Goal: Information Seeking & Learning: Learn about a topic

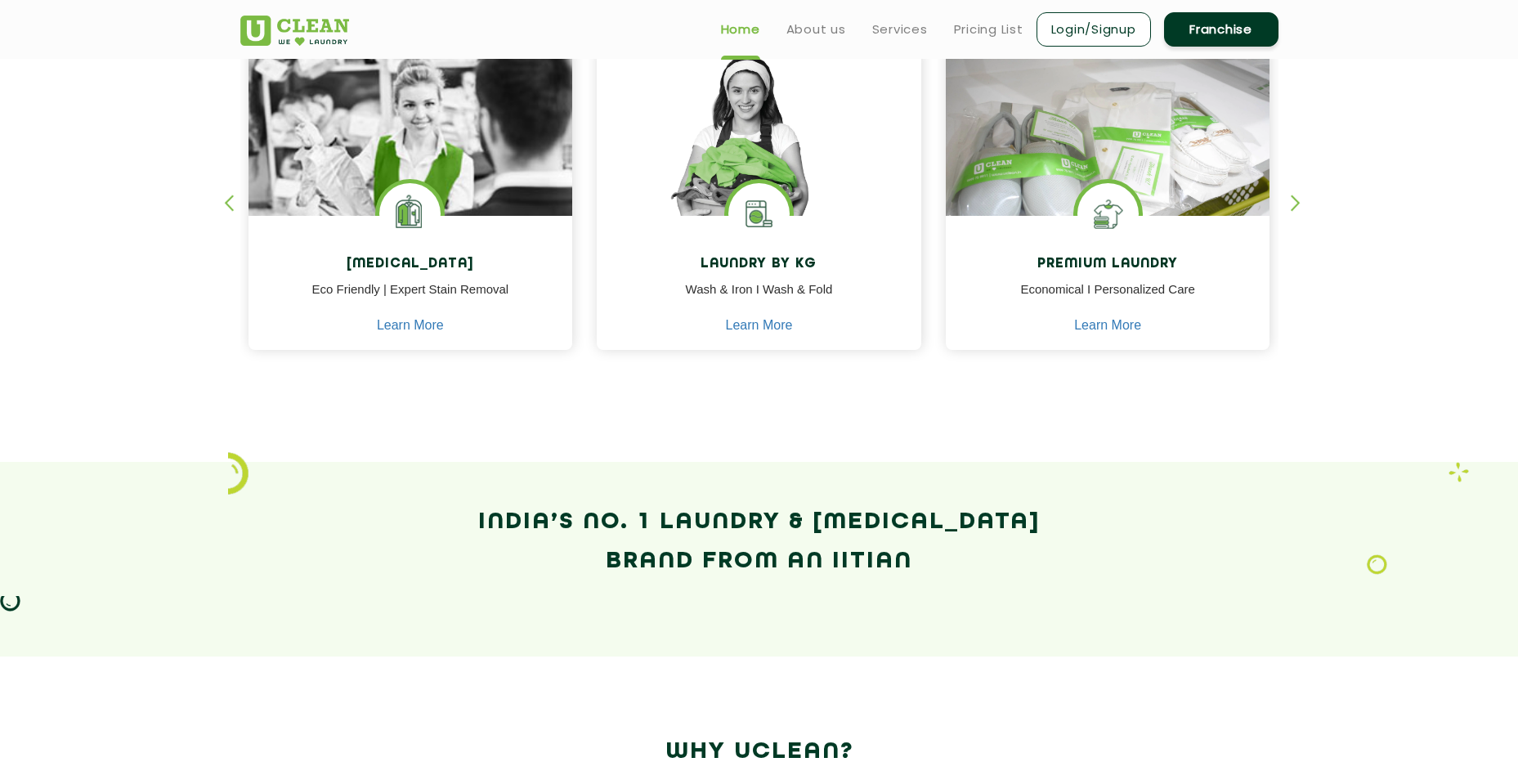
scroll to position [736, 0]
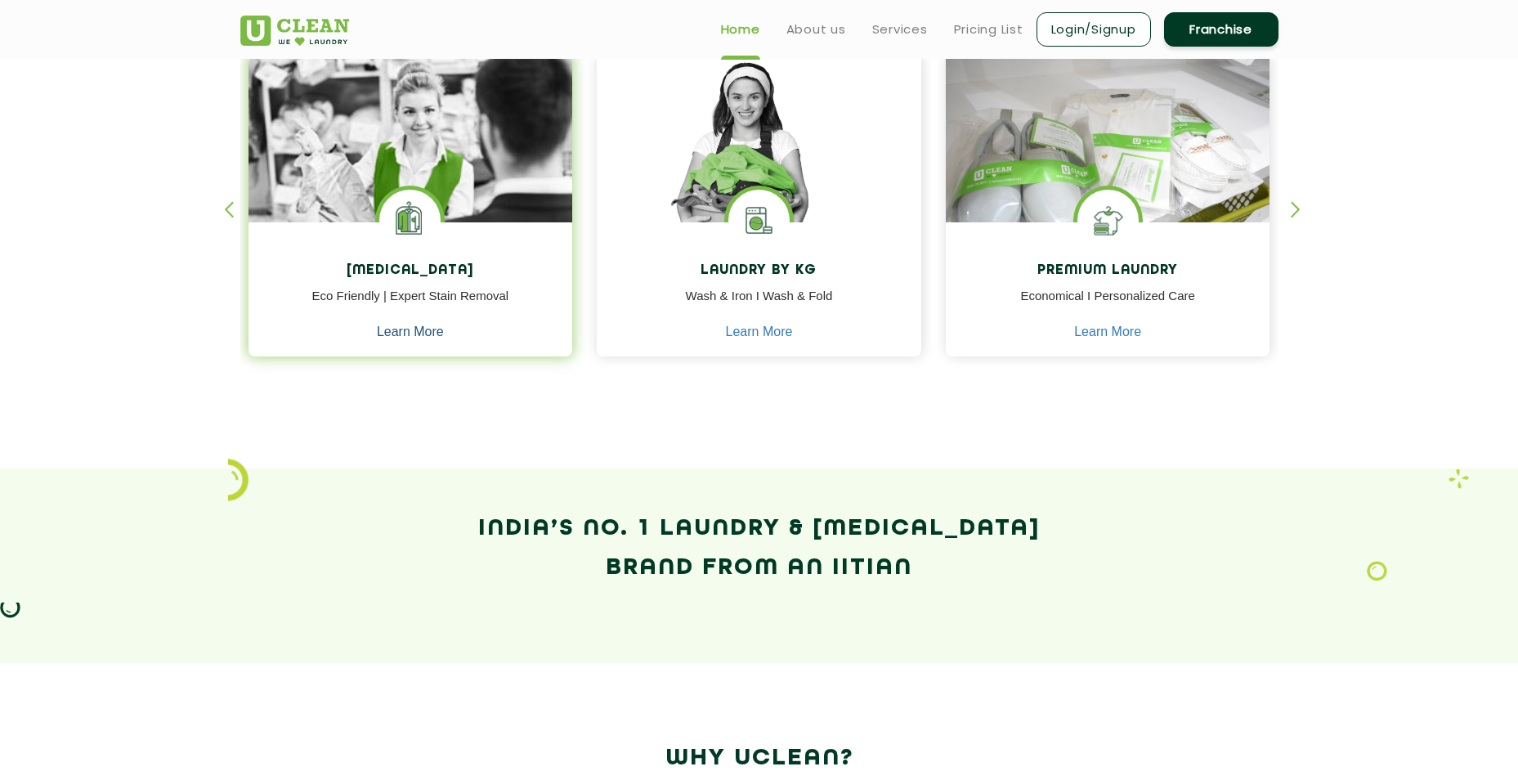
click at [427, 333] on link "Learn More" at bounding box center [410, 331] width 67 height 15
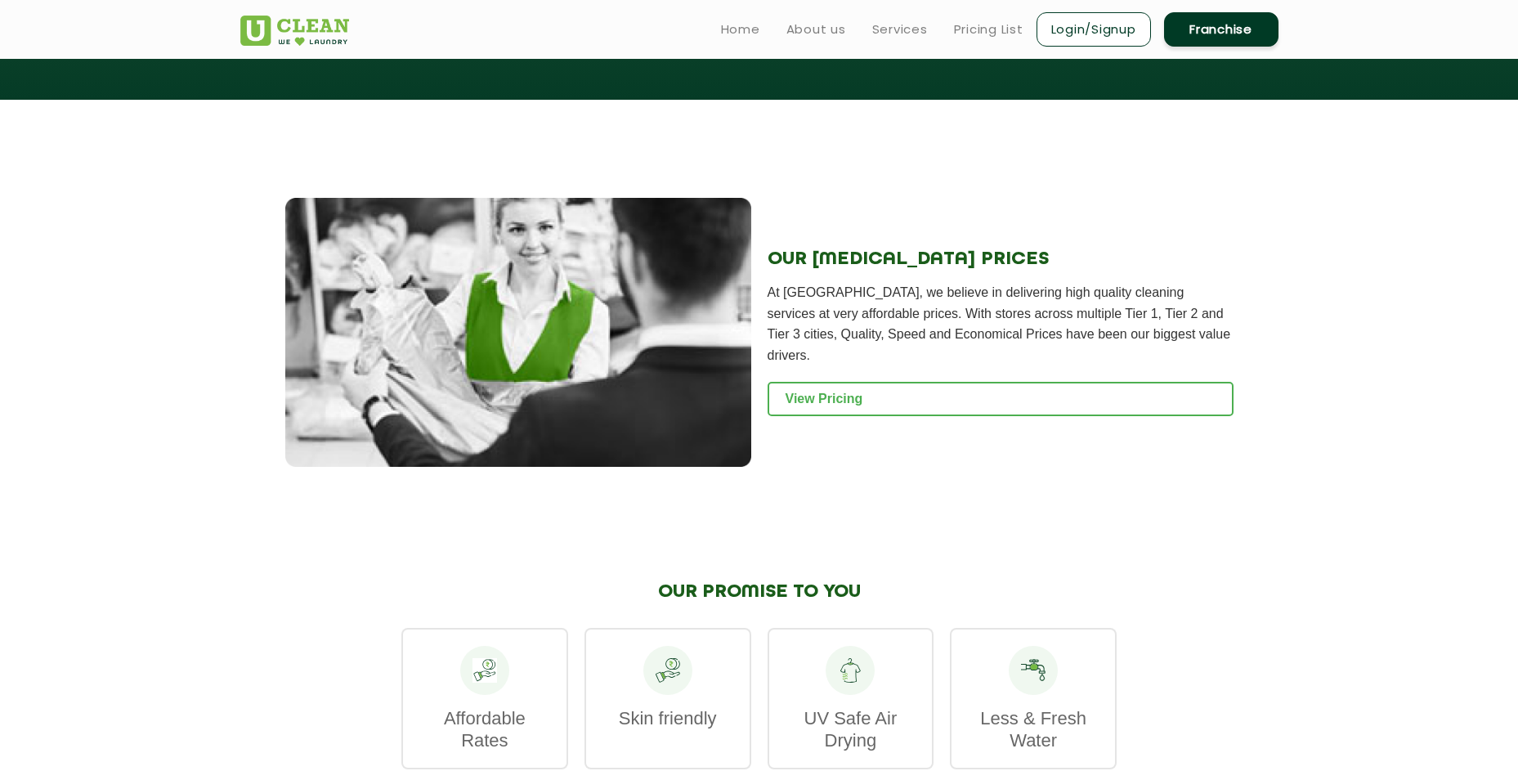
scroll to position [1716, 0]
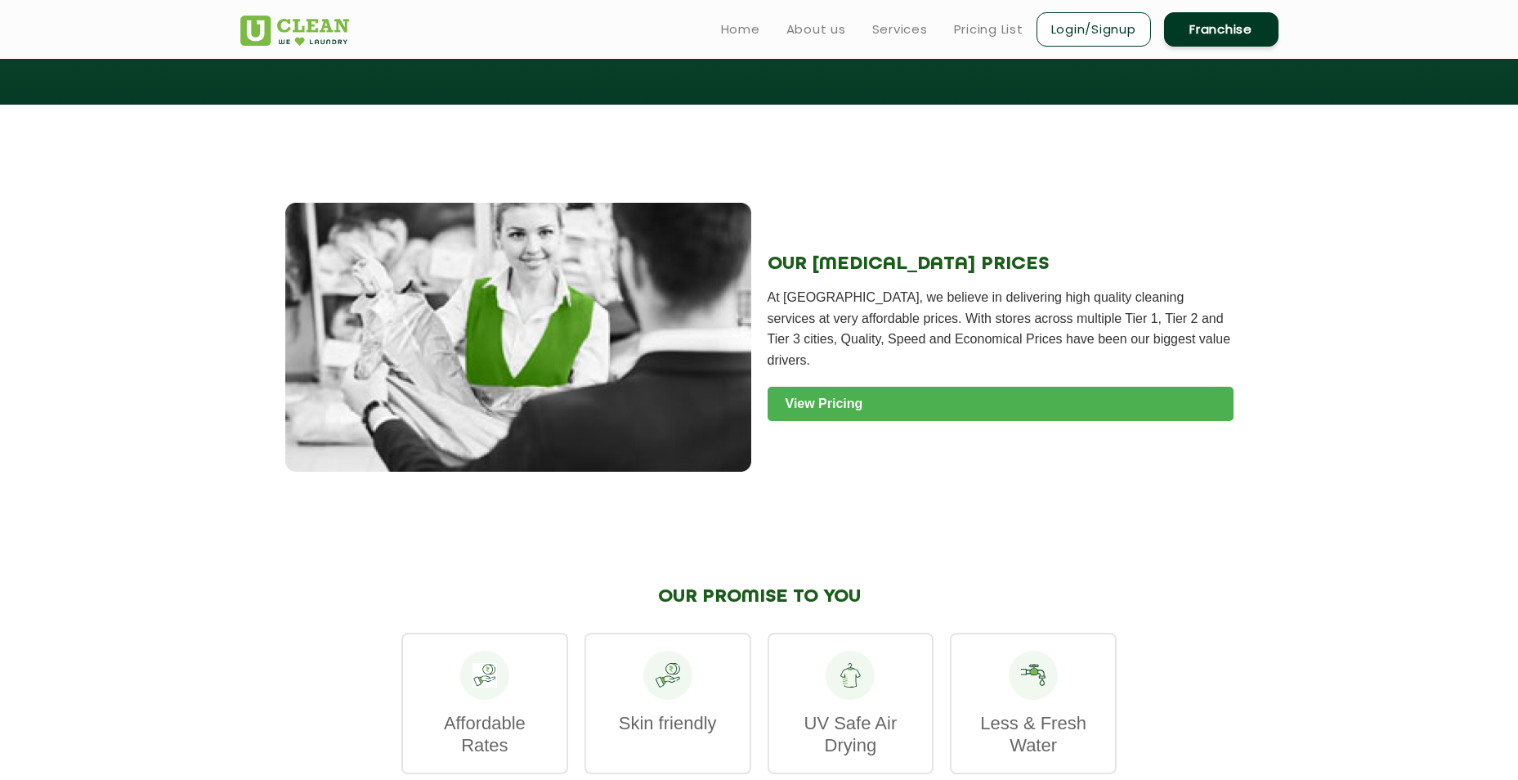
click at [820, 401] on link "View Pricing" at bounding box center [1001, 404] width 466 height 34
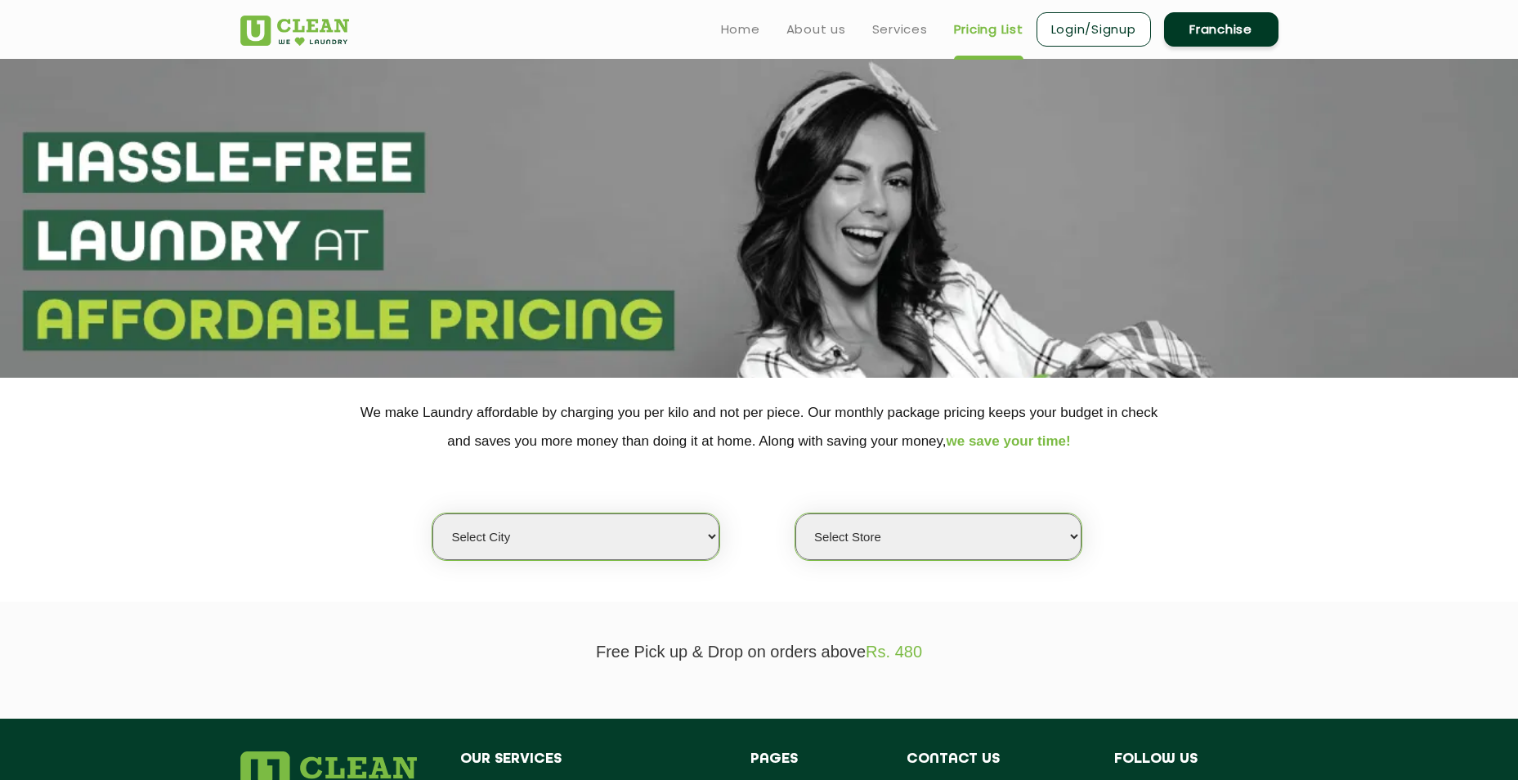
click at [703, 536] on select "Select city [GEOGRAPHIC_DATA] [GEOGRAPHIC_DATA] [GEOGRAPHIC_DATA] [GEOGRAPHIC_D…" at bounding box center [575, 536] width 286 height 47
click at [538, 538] on select "Select city [GEOGRAPHIC_DATA] [GEOGRAPHIC_DATA] [GEOGRAPHIC_DATA] [GEOGRAPHIC_D…" at bounding box center [575, 536] width 286 height 47
click at [709, 533] on select "Select city [GEOGRAPHIC_DATA] [GEOGRAPHIC_DATA] [GEOGRAPHIC_DATA] [GEOGRAPHIC_D…" at bounding box center [575, 536] width 286 height 47
select select "6"
click at [432, 513] on select "Select city [GEOGRAPHIC_DATA] [GEOGRAPHIC_DATA] [GEOGRAPHIC_DATA] [GEOGRAPHIC_D…" at bounding box center [575, 536] width 286 height 47
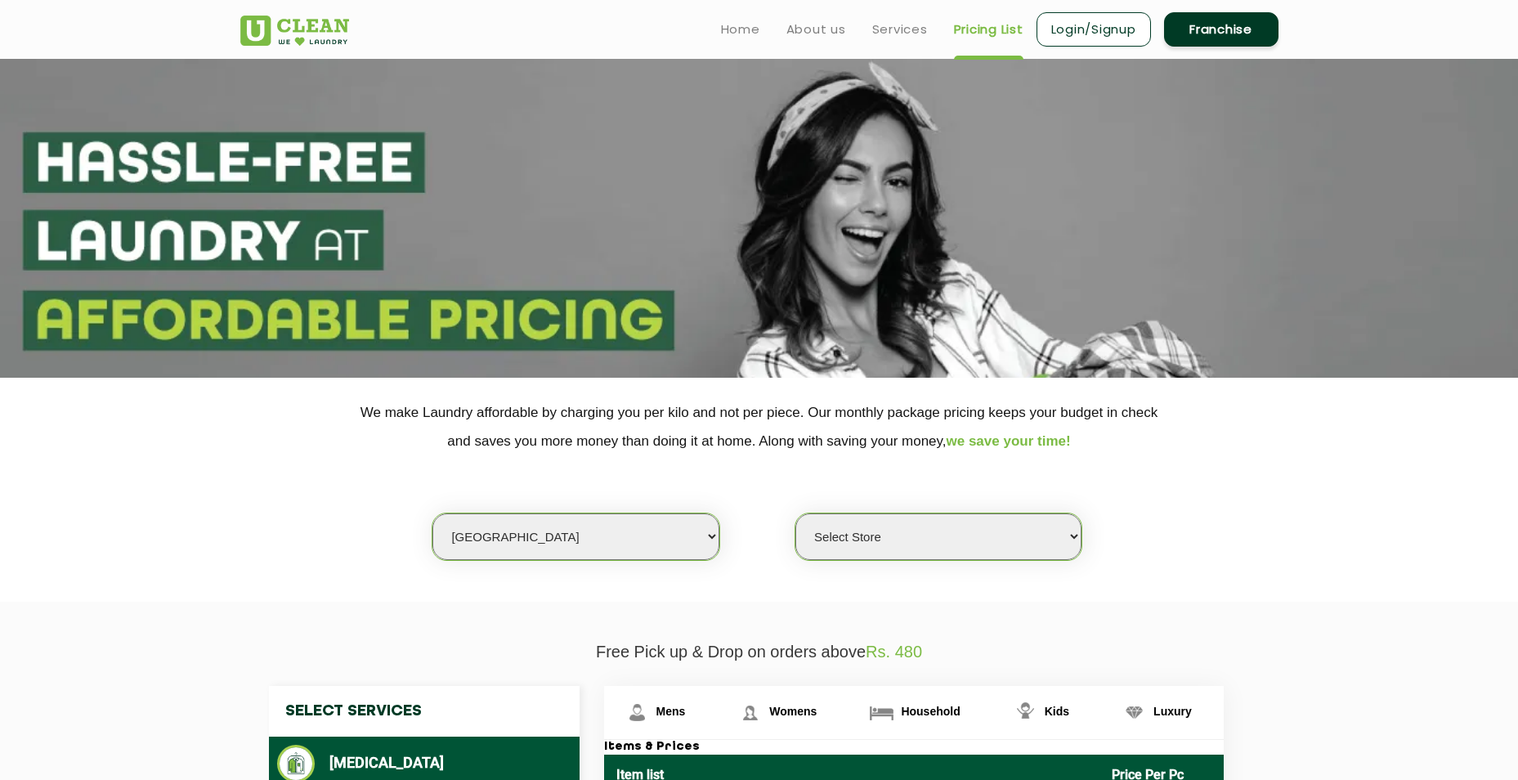
click at [1074, 530] on select "Select Store UClean Bhartiya city UClean Hunasamaranahalli UClean KR Puram Beng…" at bounding box center [938, 536] width 286 height 47
select select "331"
click at [795, 513] on select "Select Store UClean Bhartiya city UClean Hunasamaranahalli UClean KR Puram Beng…" at bounding box center [938, 536] width 286 height 47
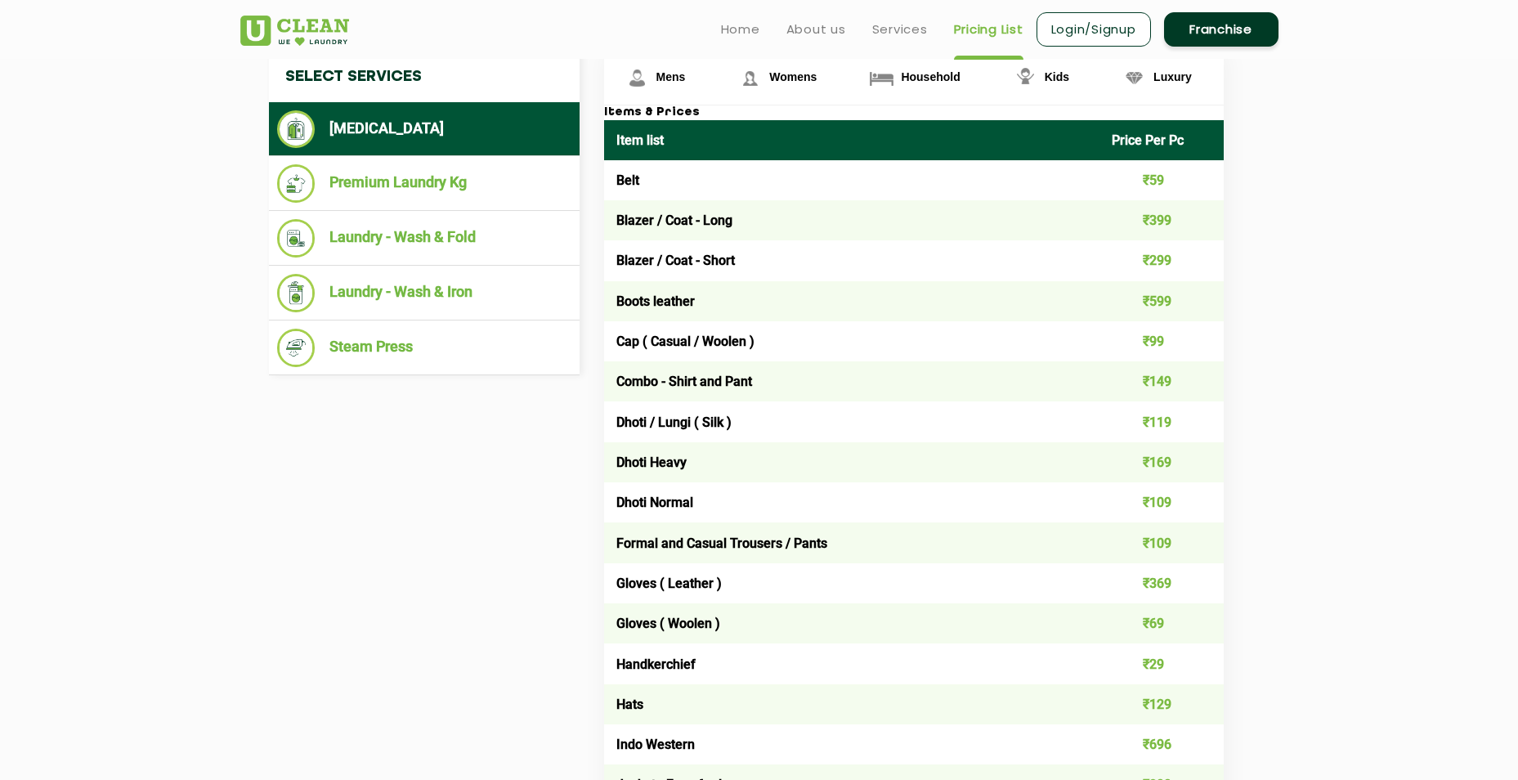
scroll to position [409, 0]
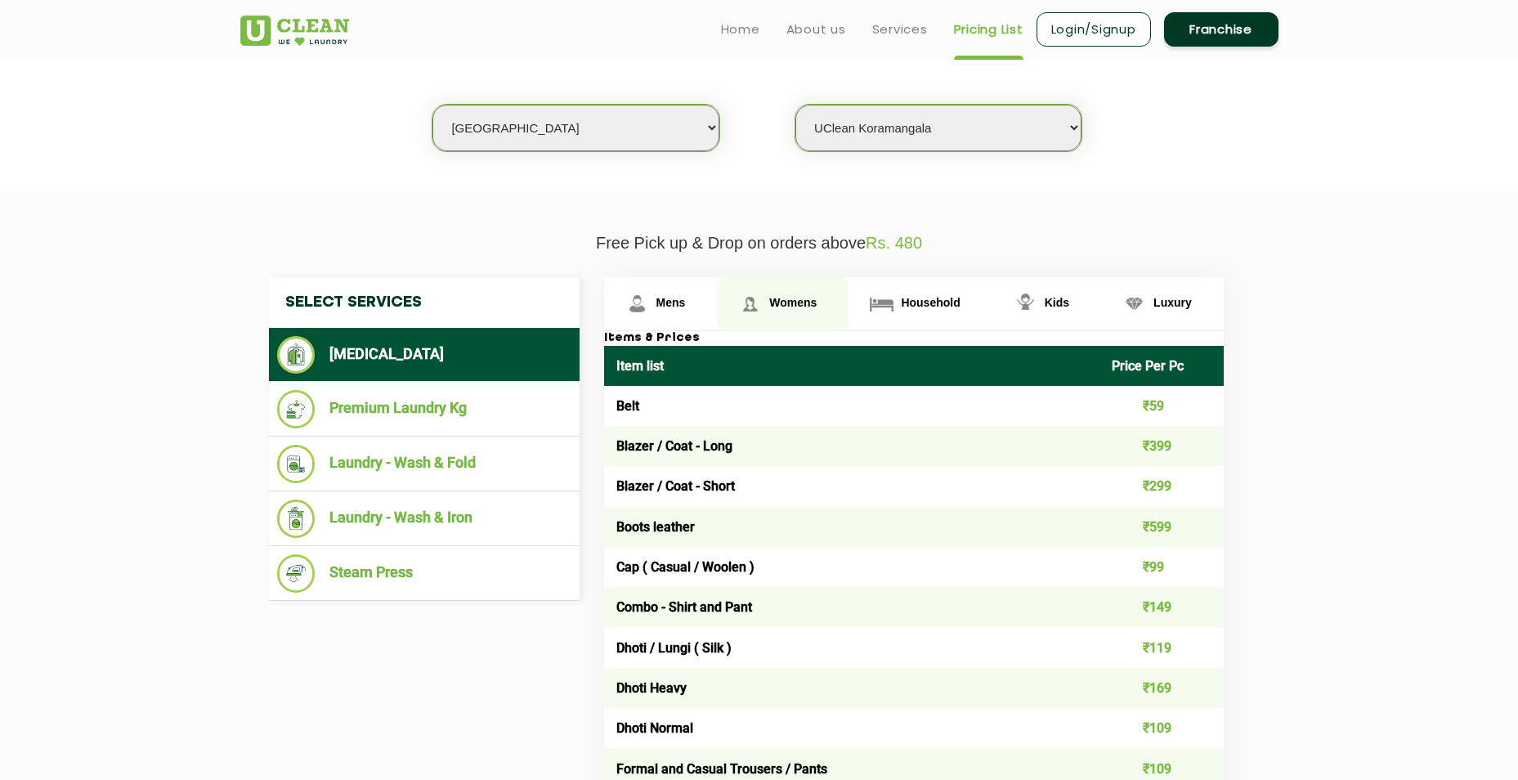
click at [686, 306] on span "Womens" at bounding box center [670, 302] width 29 height 13
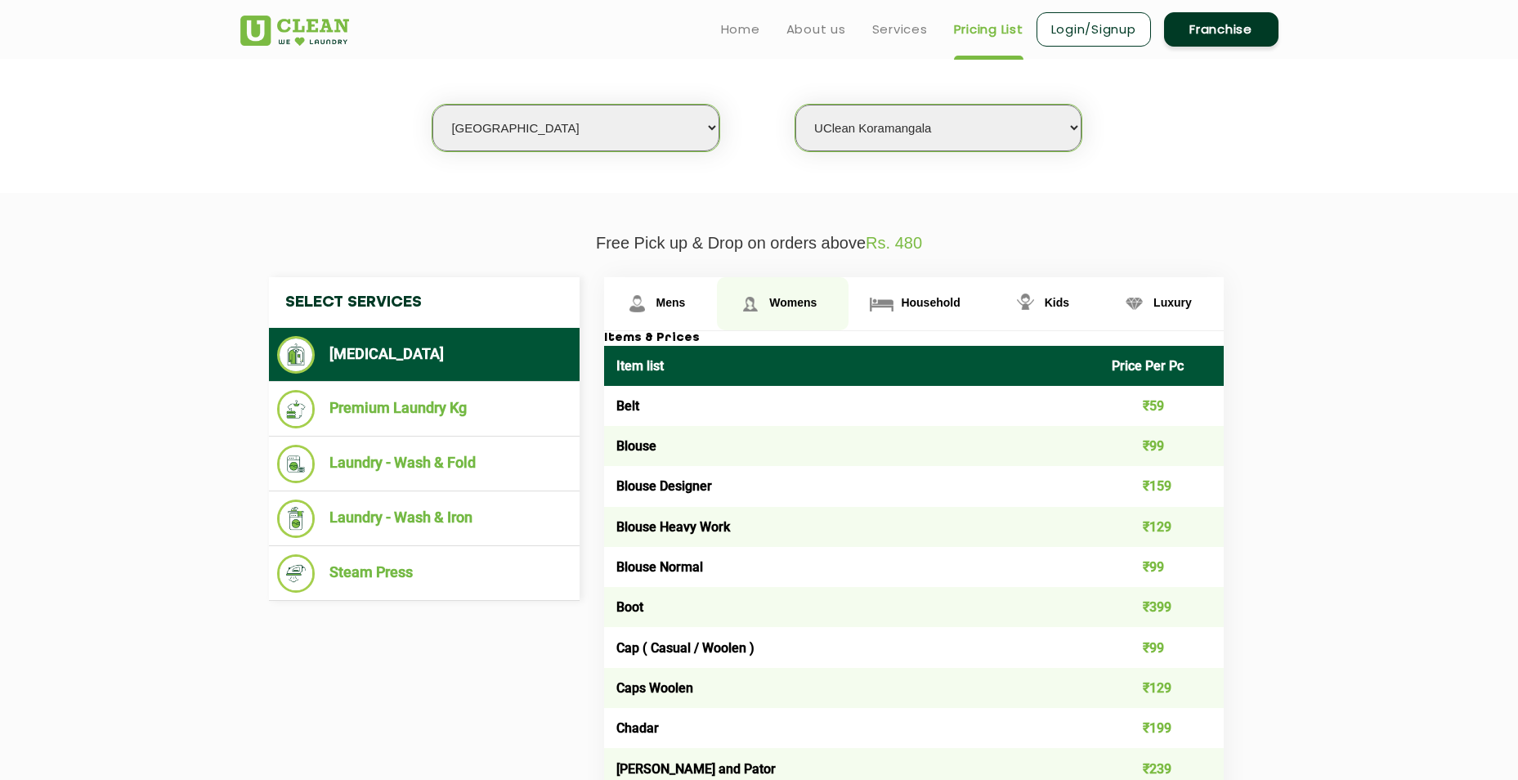
click at [793, 303] on span "Womens" at bounding box center [792, 302] width 47 height 13
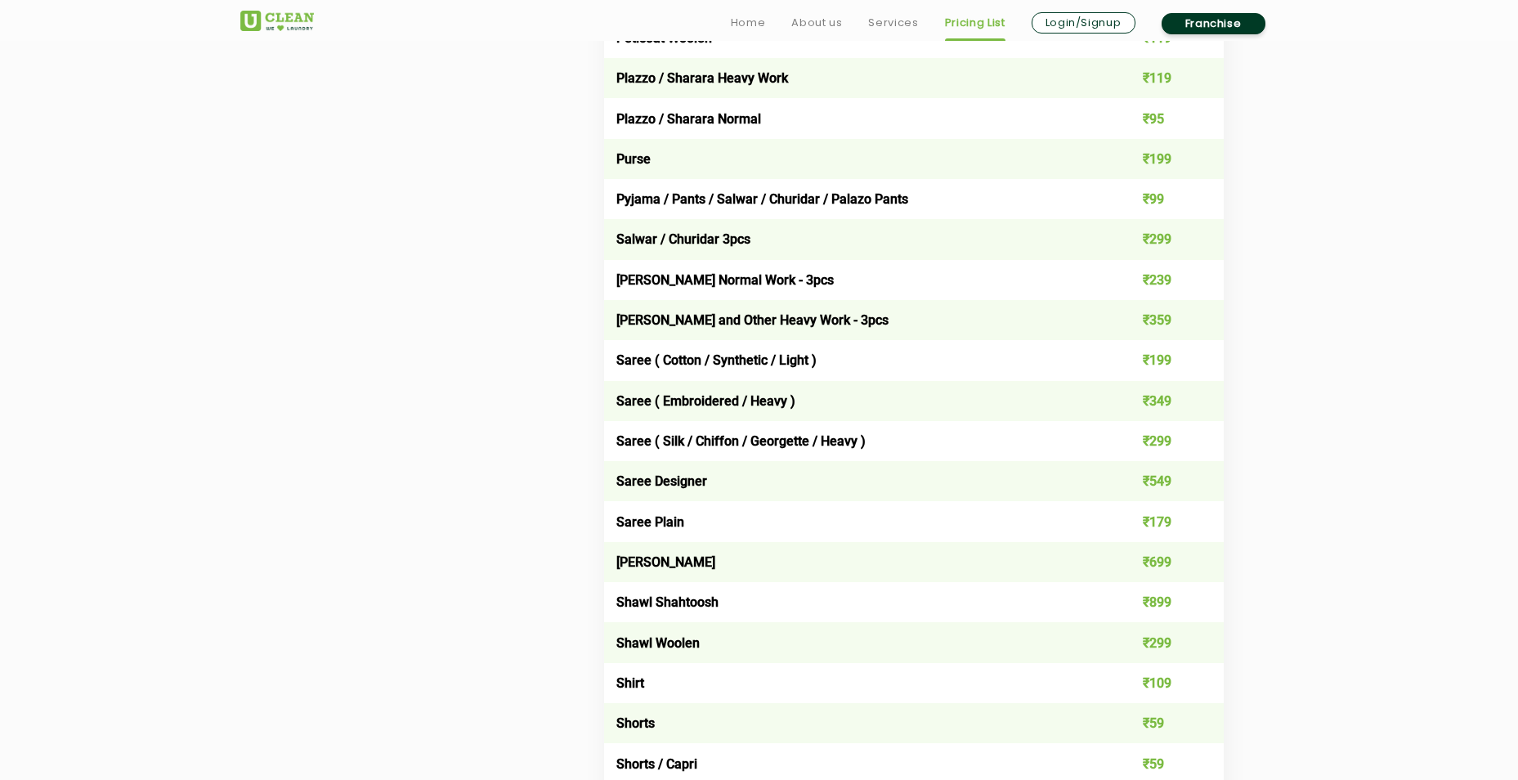
scroll to position [4414, 0]
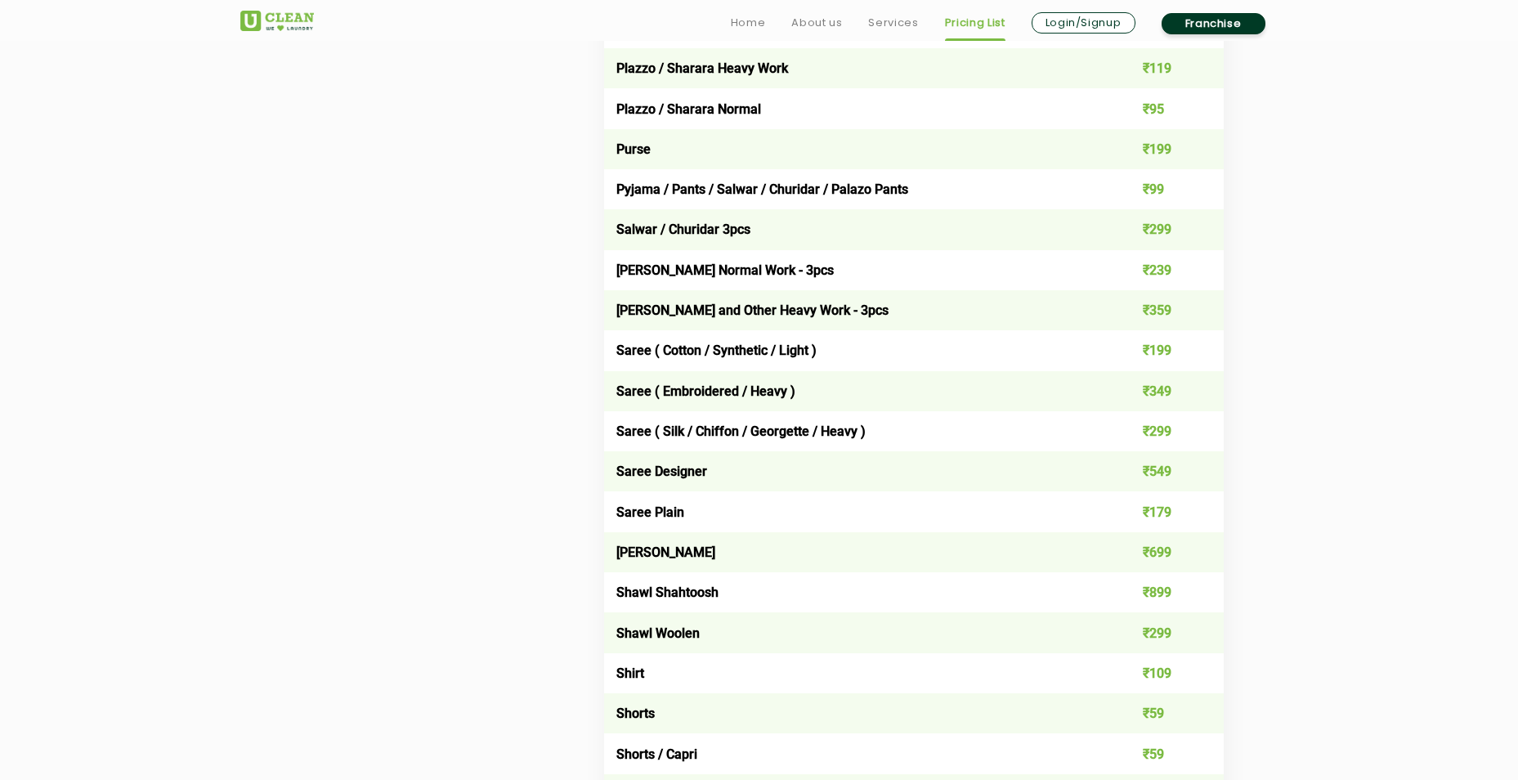
click at [747, 343] on td "Saree ( Cotton / Synthetic / Light )" at bounding box center [852, 350] width 496 height 40
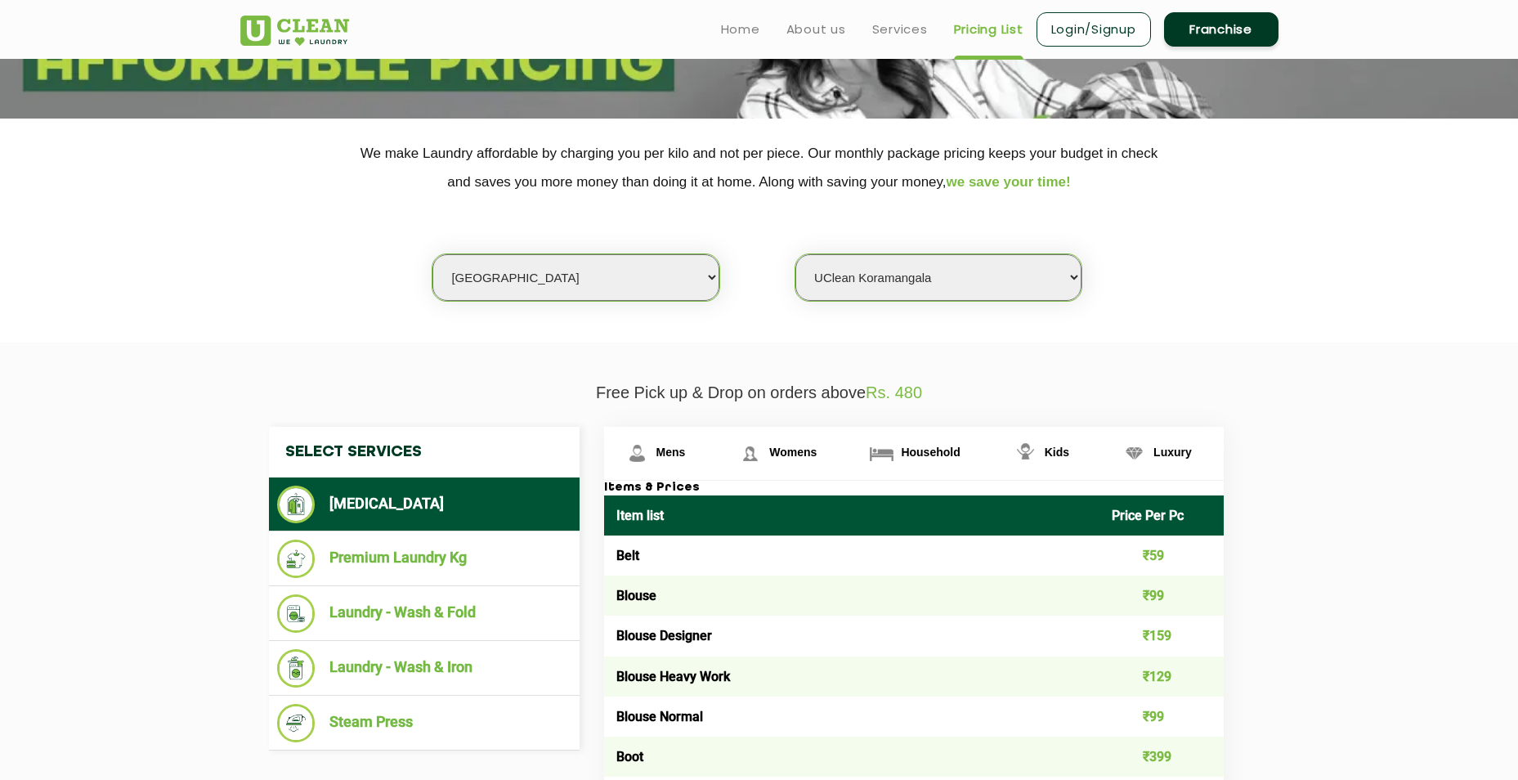
scroll to position [245, 0]
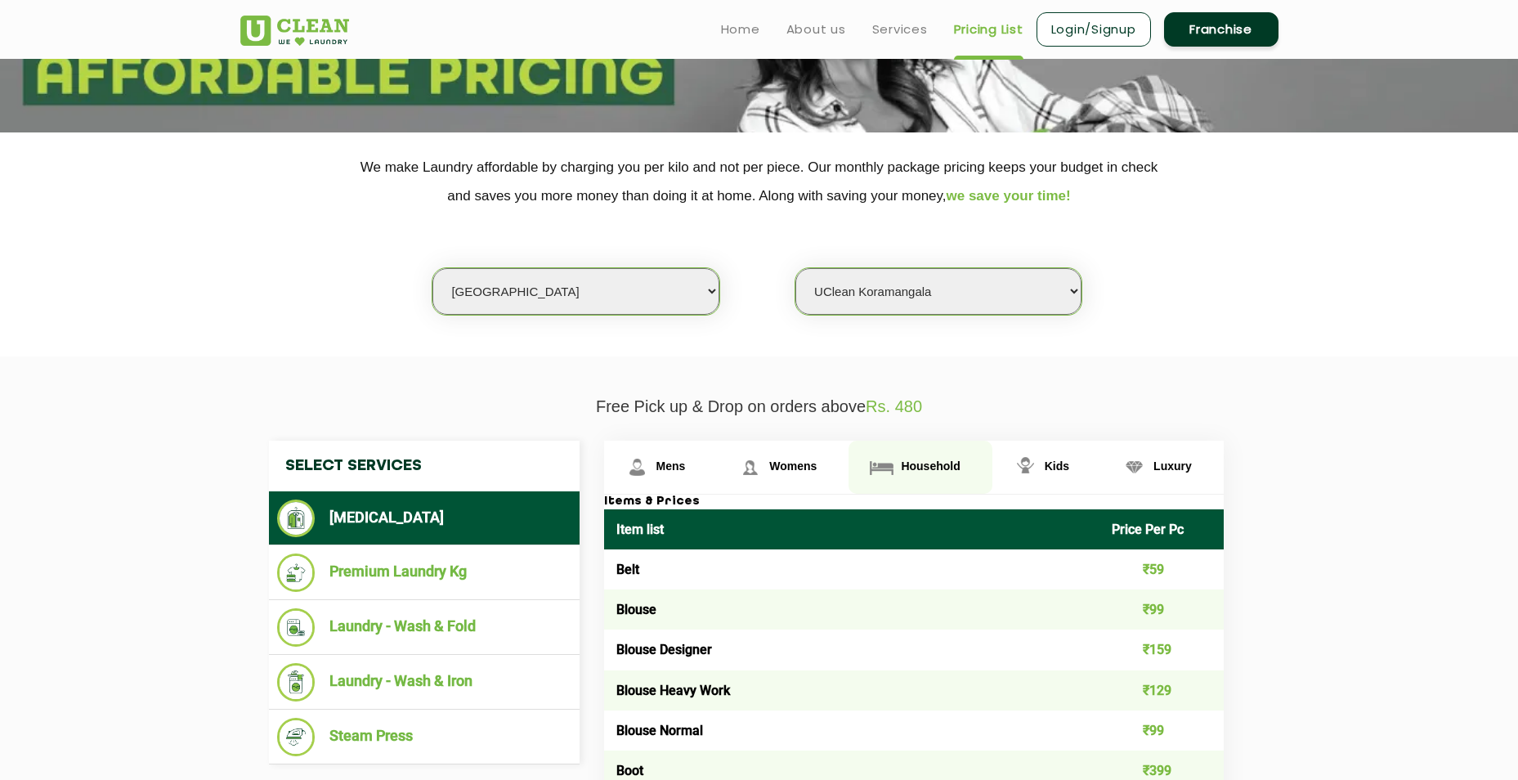
click at [686, 466] on span "Household" at bounding box center [670, 465] width 29 height 13
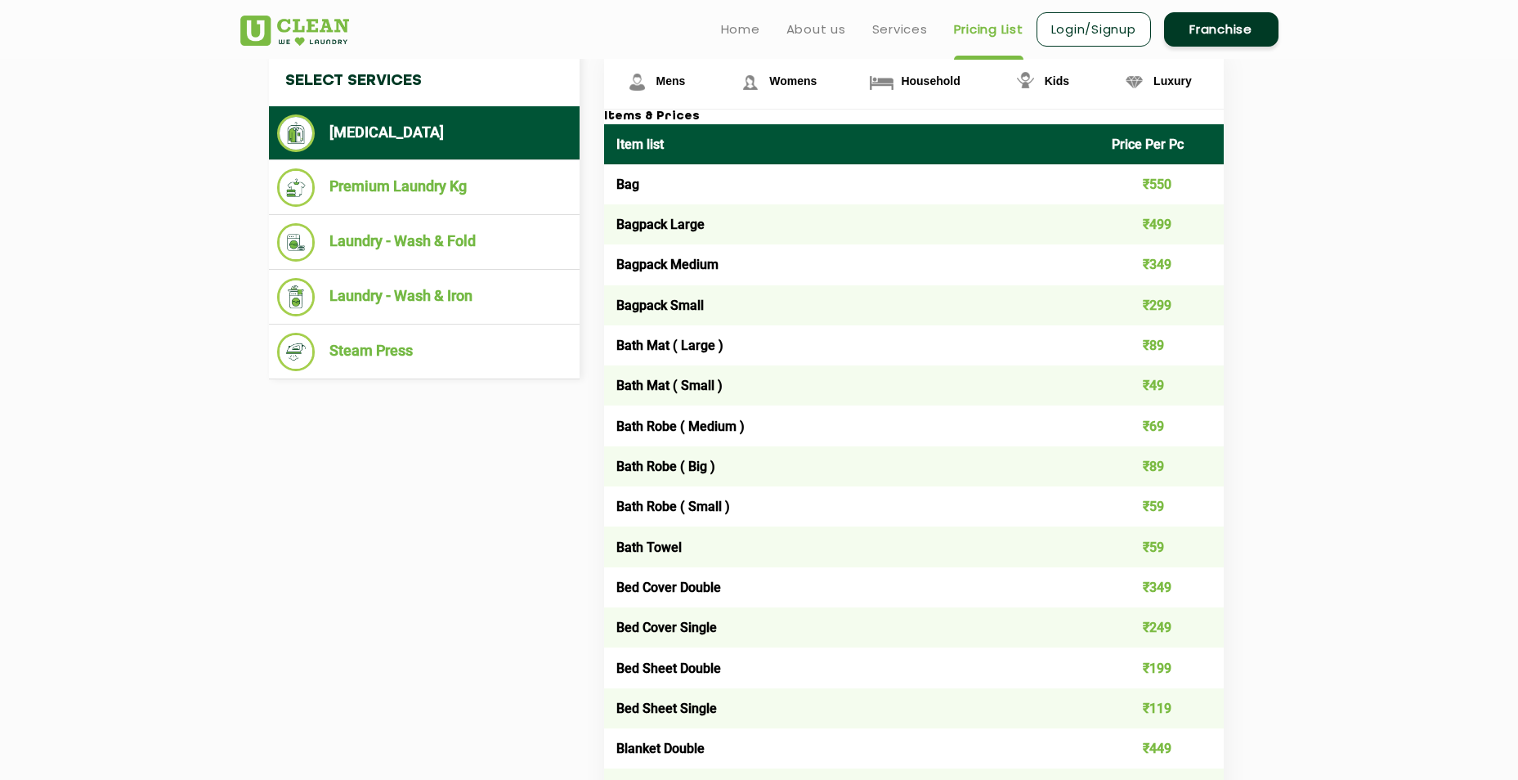
scroll to position [385, 0]
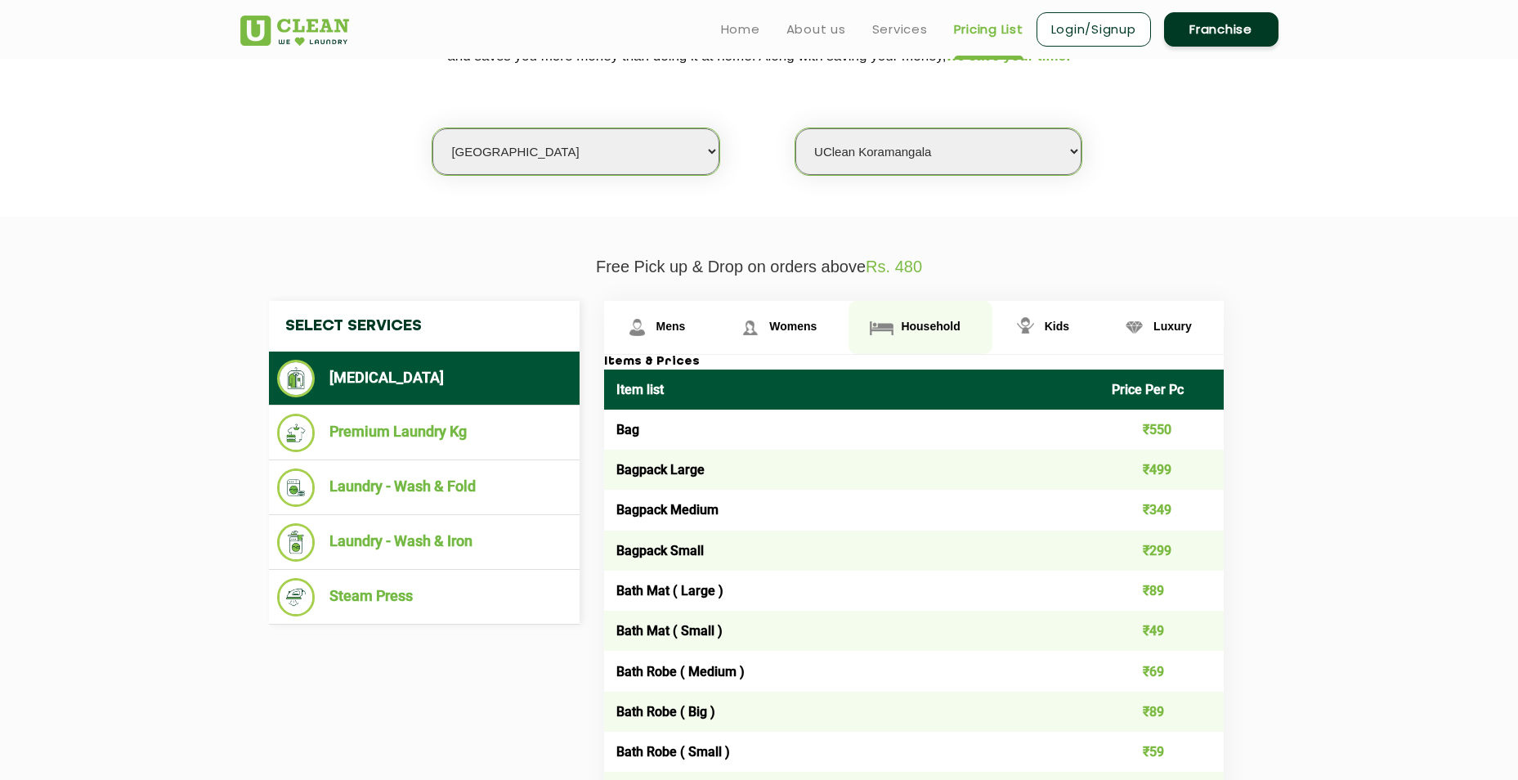
click at [926, 328] on span "Household" at bounding box center [930, 326] width 59 height 13
click at [686, 329] on span "Luxury" at bounding box center [670, 326] width 29 height 13
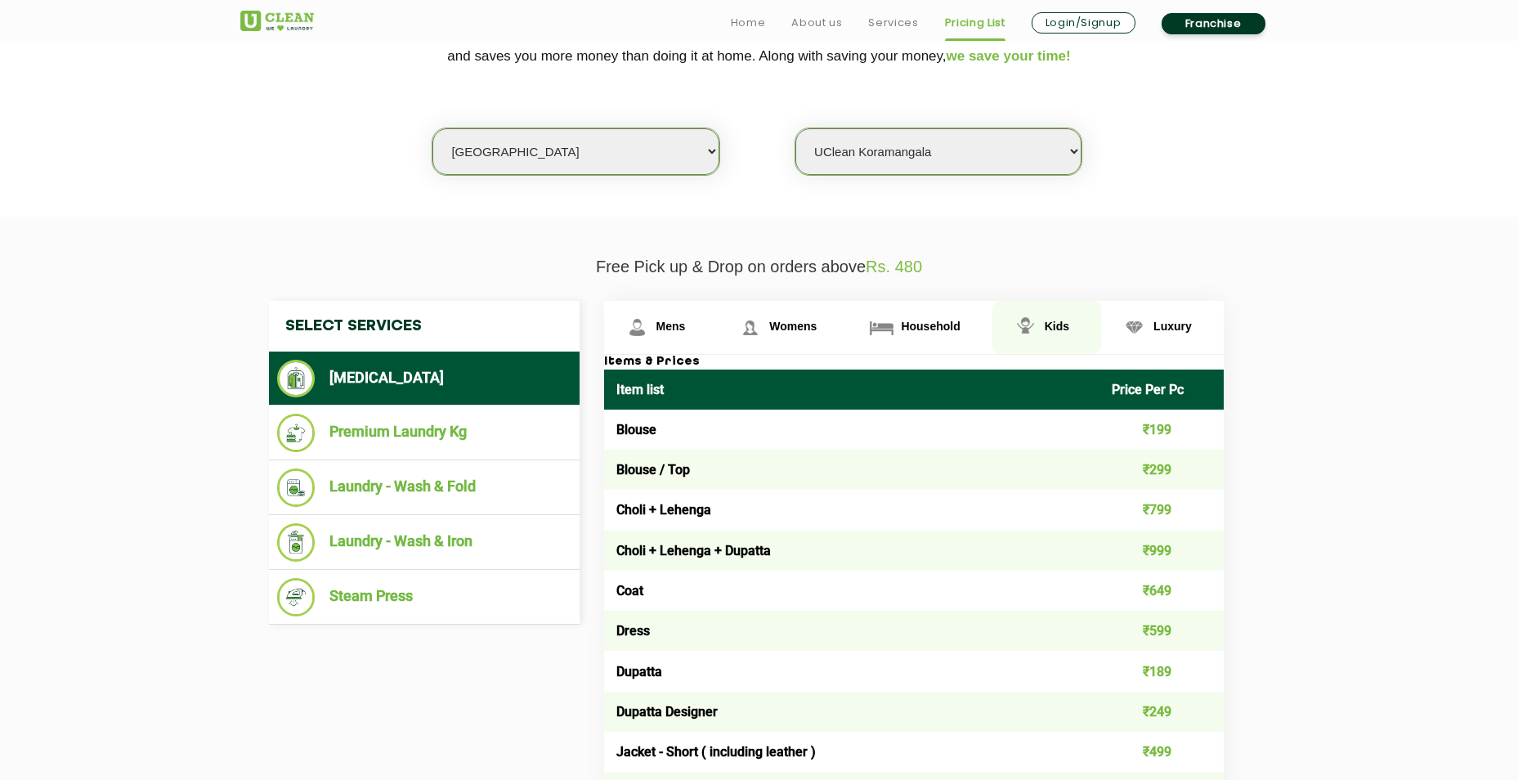
click at [718, 319] on link "Kids" at bounding box center [661, 327] width 114 height 53
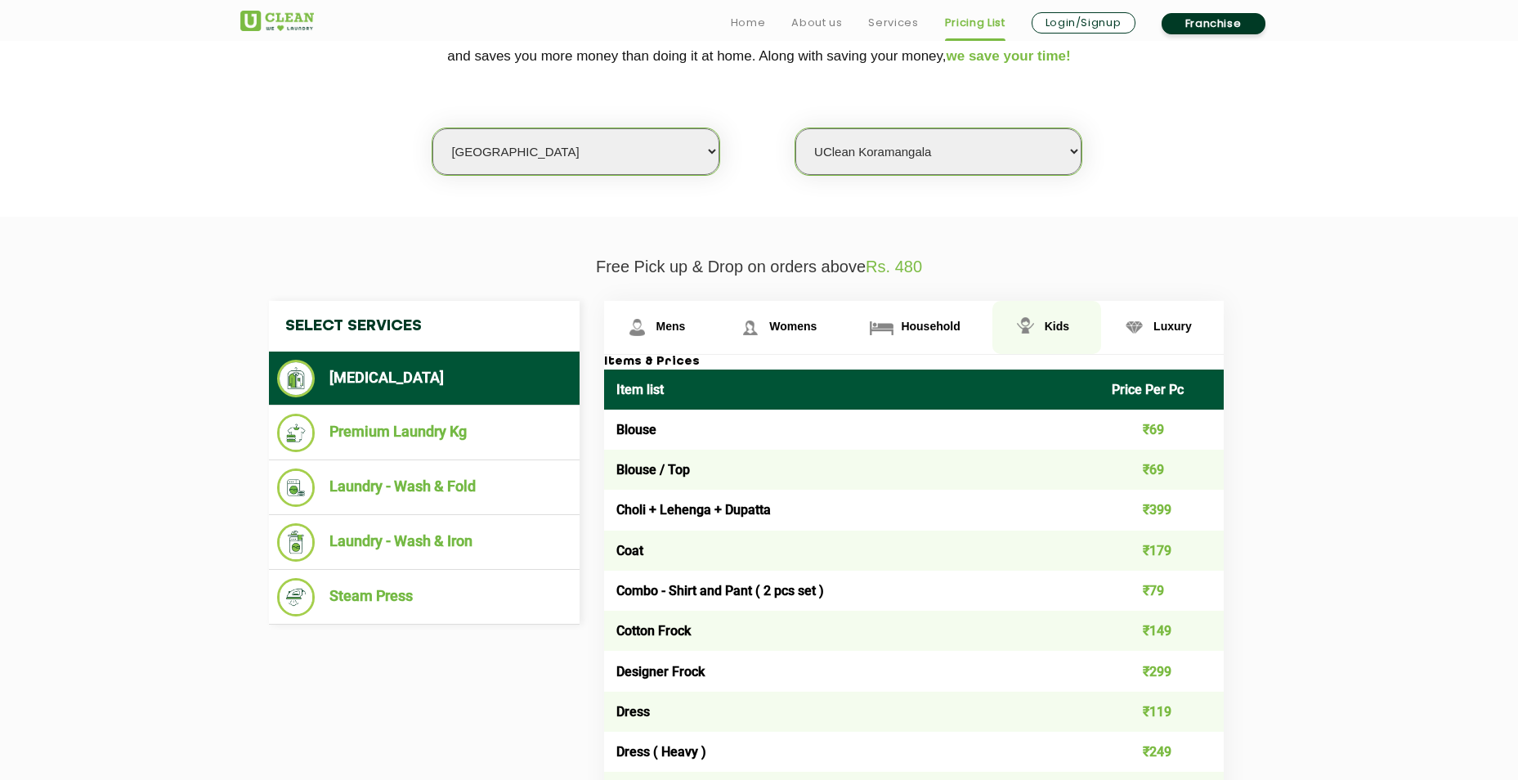
click at [1054, 324] on span "Kids" at bounding box center [1057, 326] width 25 height 13
click at [1056, 321] on span "Kids" at bounding box center [1057, 326] width 25 height 13
click at [1054, 325] on span "Kids" at bounding box center [1057, 326] width 25 height 13
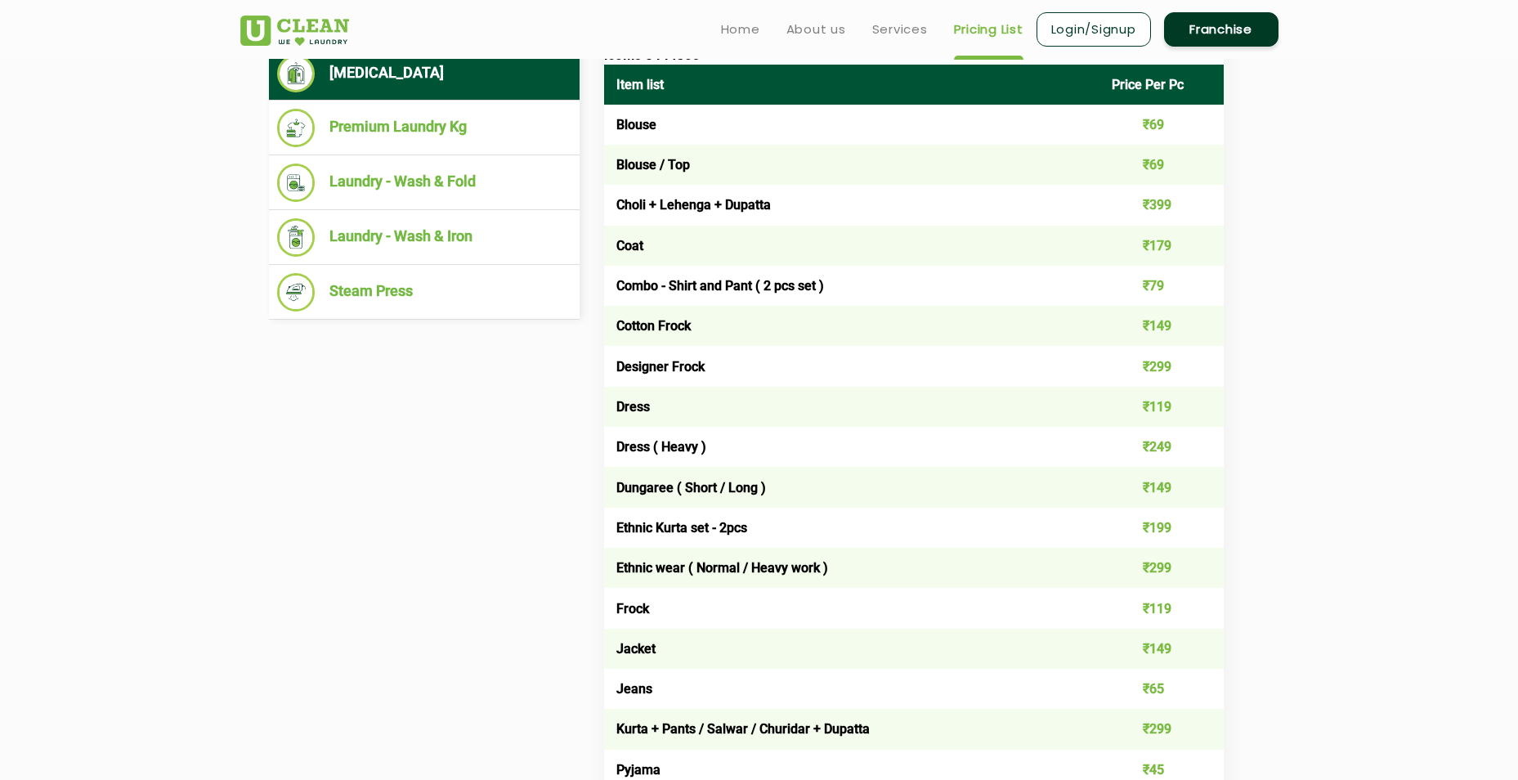
scroll to position [445, 0]
